Goal: Check status: Check status

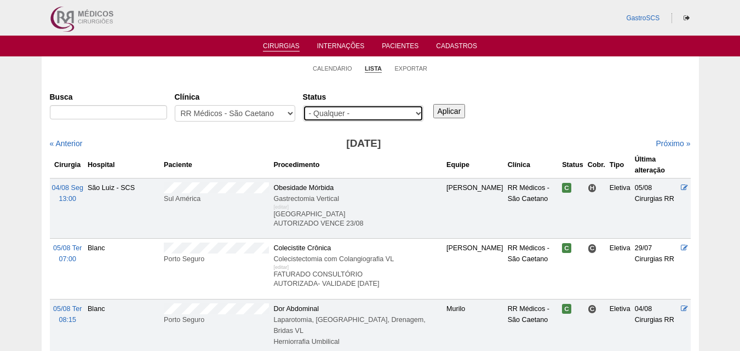
click at [344, 110] on select "- Qualquer - Reservada Confirmada Suspensa Cancelada" at bounding box center [363, 113] width 121 height 16
click at [340, 104] on div "Status - Qualquer - Reservada Confirmada Suspensa Cancelada" at bounding box center [367, 107] width 128 height 39
drag, startPoint x: 339, startPoint y: 111, endPoint x: 339, endPoint y: 119, distance: 7.7
click at [339, 111] on select "- Qualquer - Reservada Confirmada Suspensa Cancelada" at bounding box center [363, 113] width 121 height 16
select select "conf"
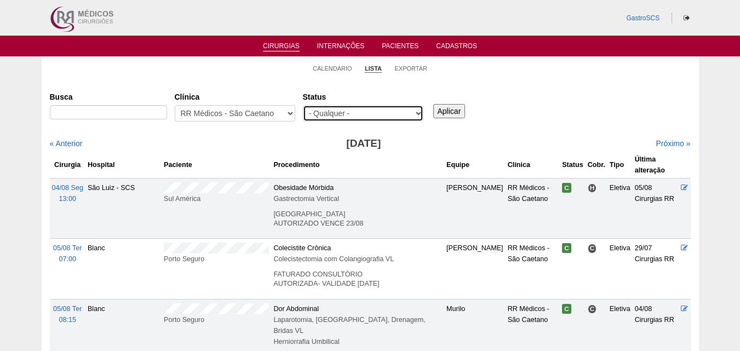
click at [303, 105] on select "- Qualquer - Reservada Confirmada Suspensa Cancelada" at bounding box center [363, 113] width 121 height 16
click at [454, 111] on input "Aplicar" at bounding box center [449, 111] width 32 height 14
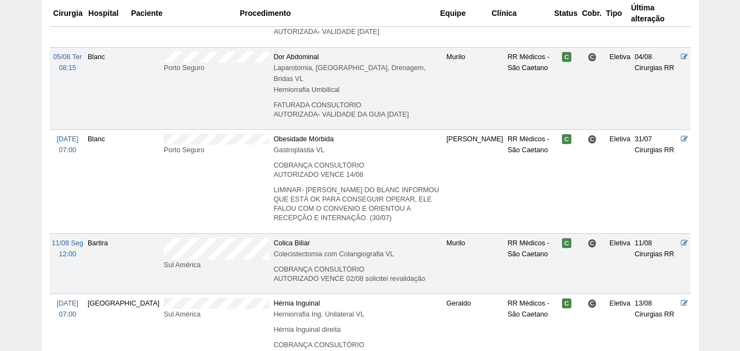
scroll to position [329, 0]
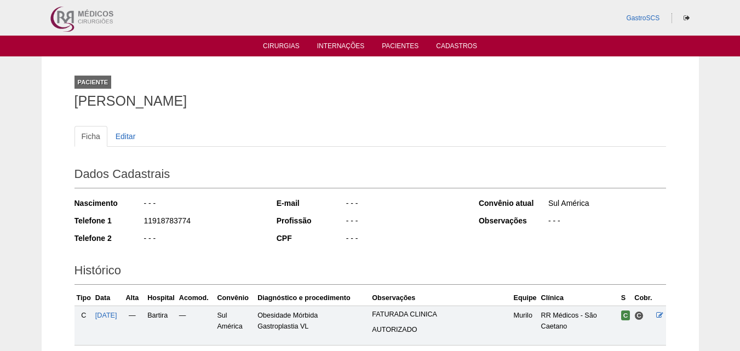
scroll to position [272, 0]
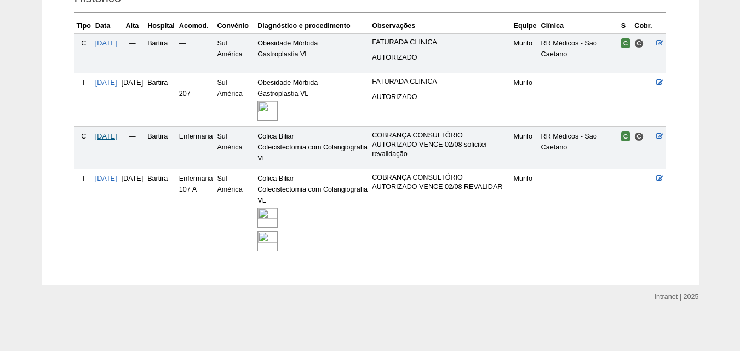
click at [104, 134] on span "[DATE]" at bounding box center [106, 137] width 22 height 8
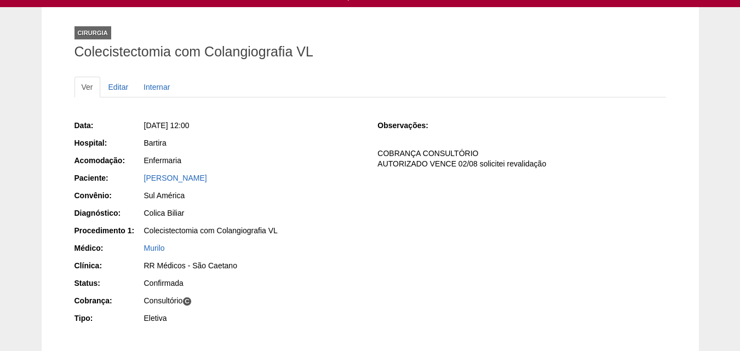
scroll to position [110, 0]
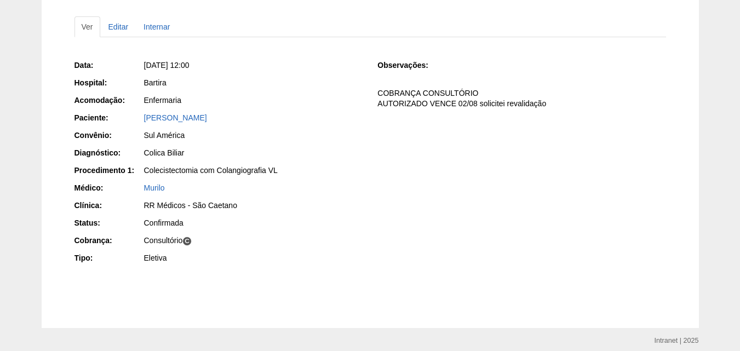
click at [638, 242] on div "Data: [DATE] 12:00 Hospital: [GEOGRAPHIC_DATA] Acomodação: Enfermaria Paciente:…" at bounding box center [371, 163] width 592 height 214
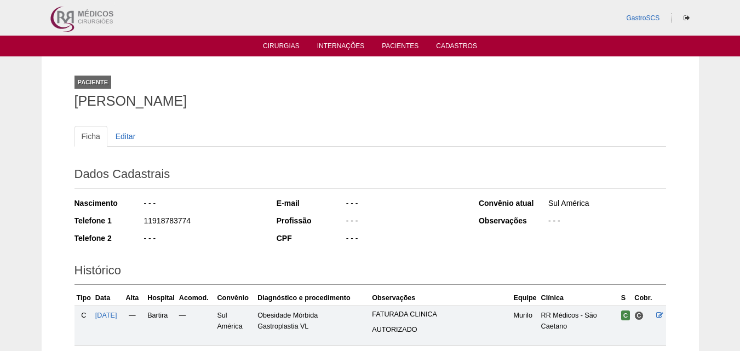
scroll to position [268, 0]
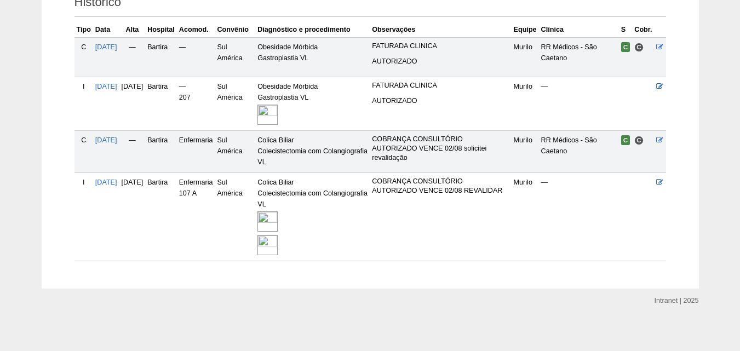
click at [278, 220] on img at bounding box center [268, 221] width 20 height 20
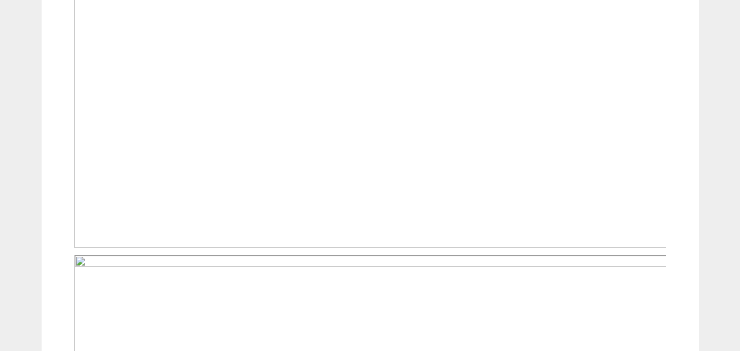
scroll to position [438, 0]
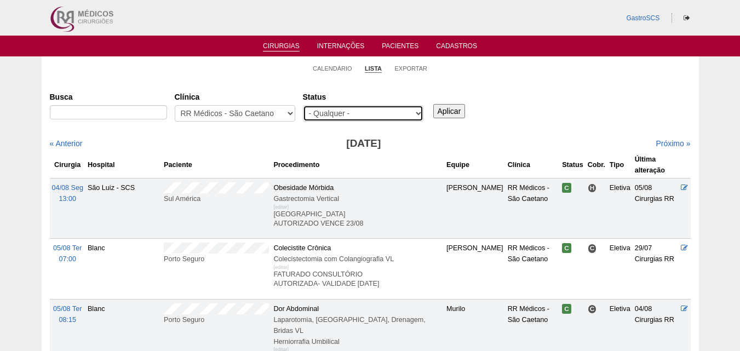
click at [356, 115] on select "- Qualquer - Reservada Confirmada Suspensa Cancelada" at bounding box center [363, 113] width 121 height 16
select select "conf"
click at [303, 105] on select "- Qualquer - Reservada Confirmada Suspensa Cancelada" at bounding box center [363, 113] width 121 height 16
click at [463, 113] on input "Aplicar" at bounding box center [449, 111] width 32 height 14
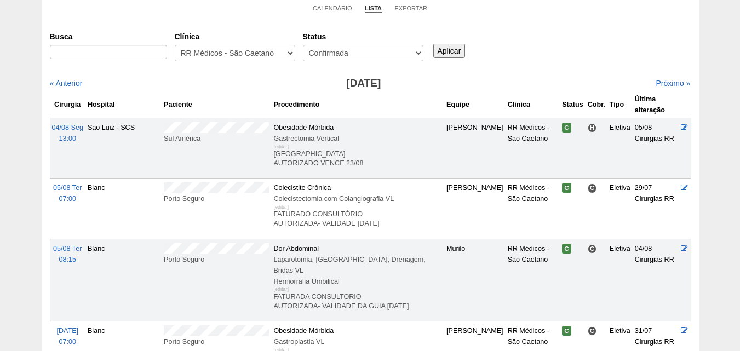
scroll to position [164, 0]
